Goal: Transaction & Acquisition: Purchase product/service

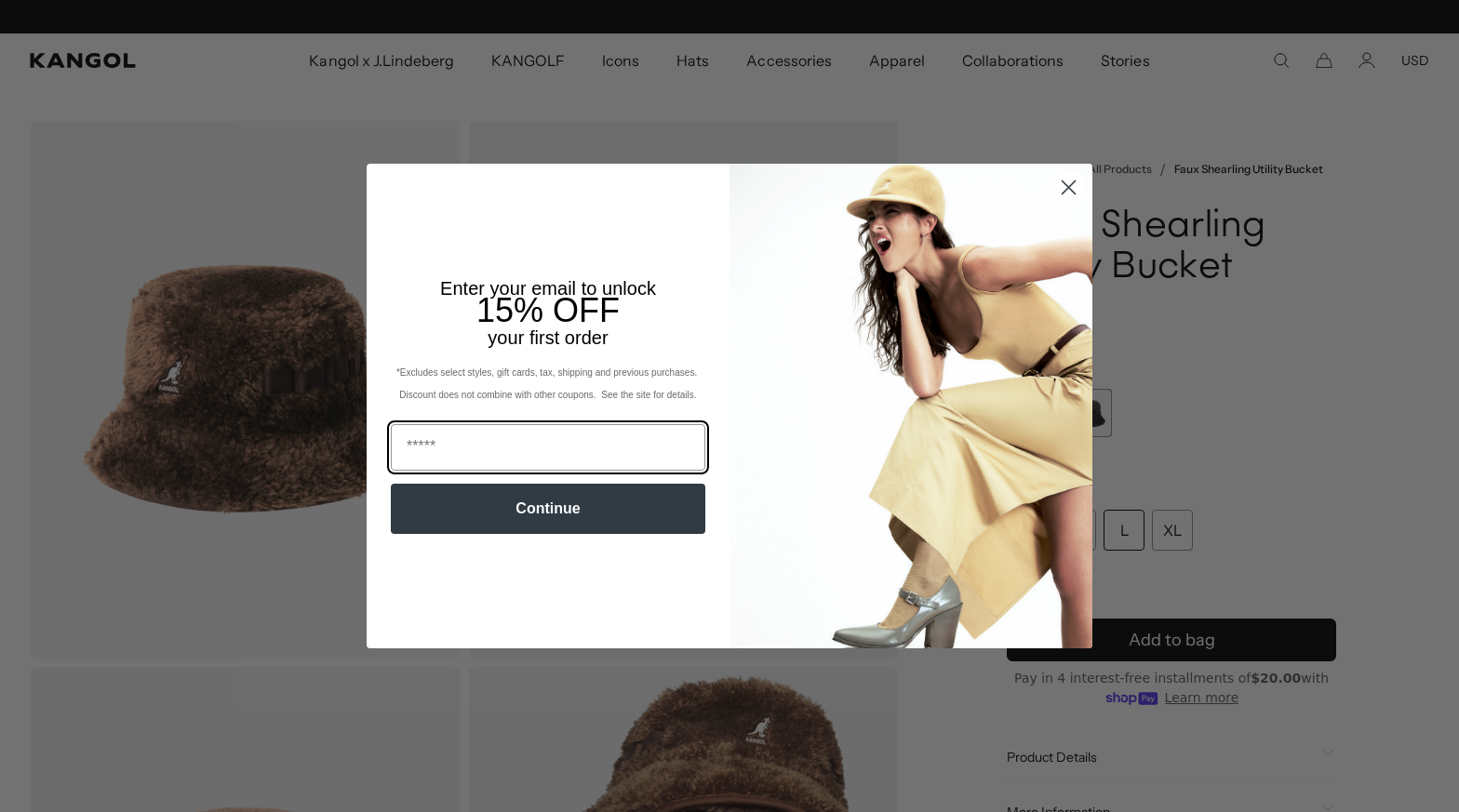
scroll to position [0, 383]
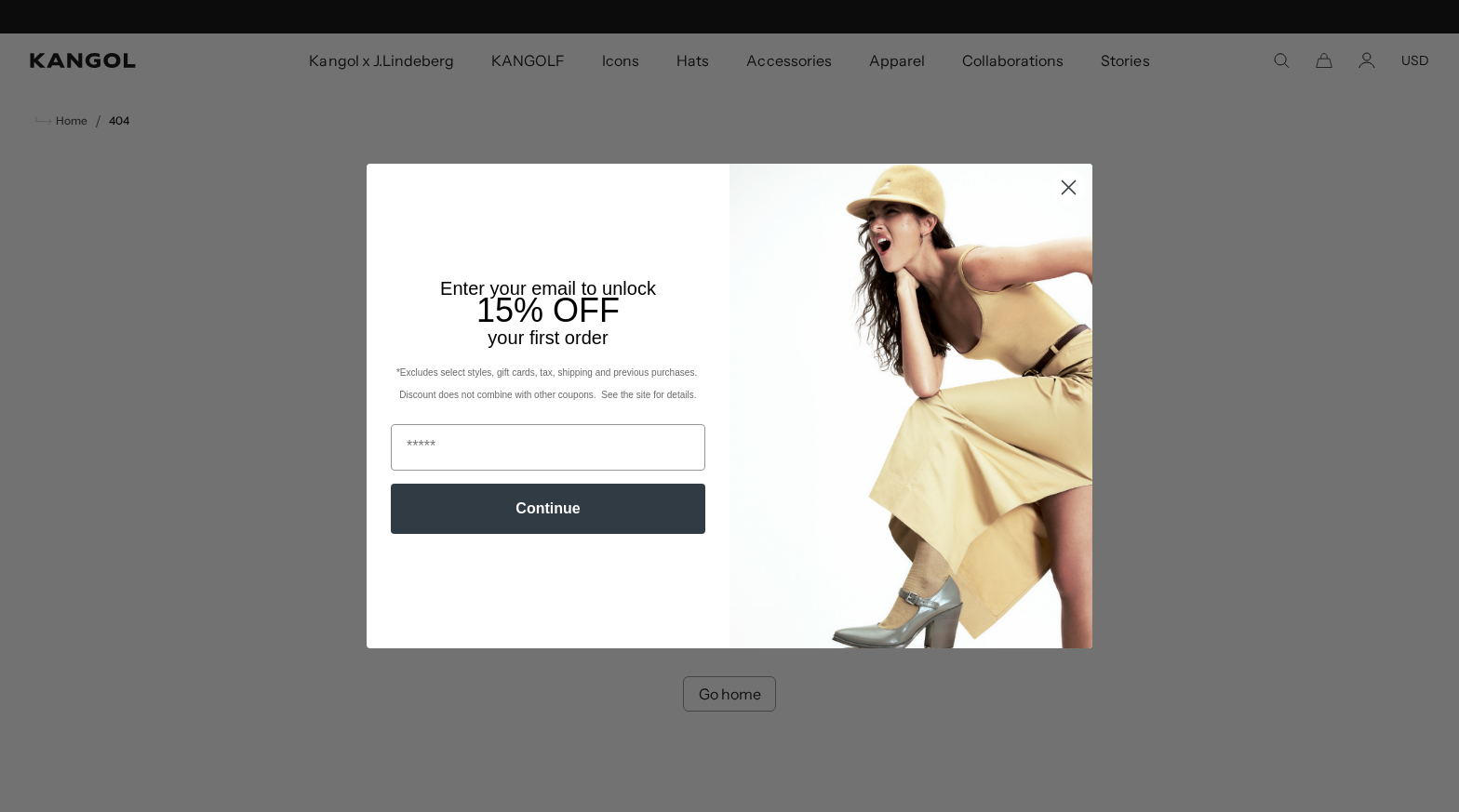
scroll to position [0, 383]
